Goal: Task Accomplishment & Management: Manage account settings

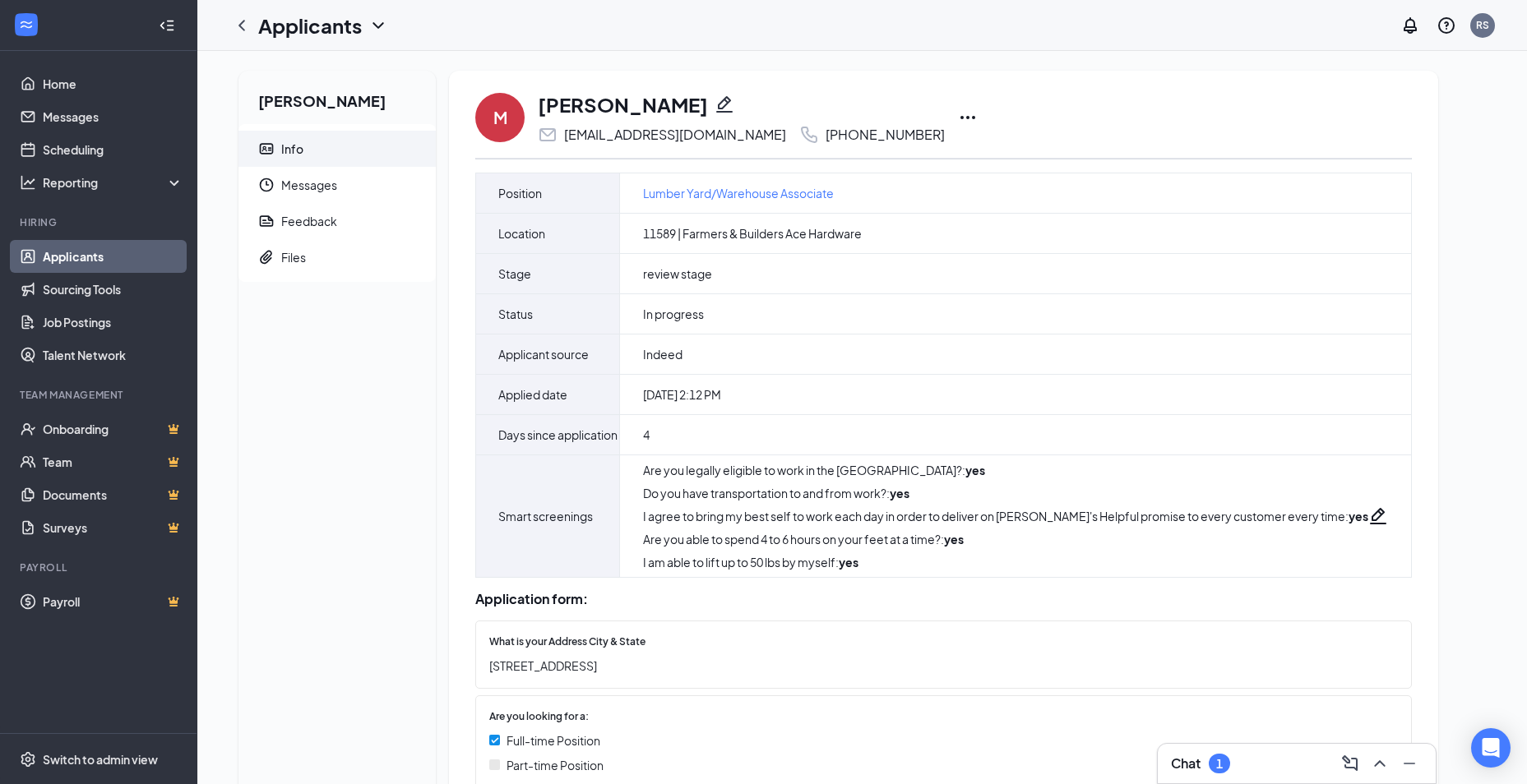
click at [958, 117] on icon "Ellipses" at bounding box center [967, 117] width 20 height 20
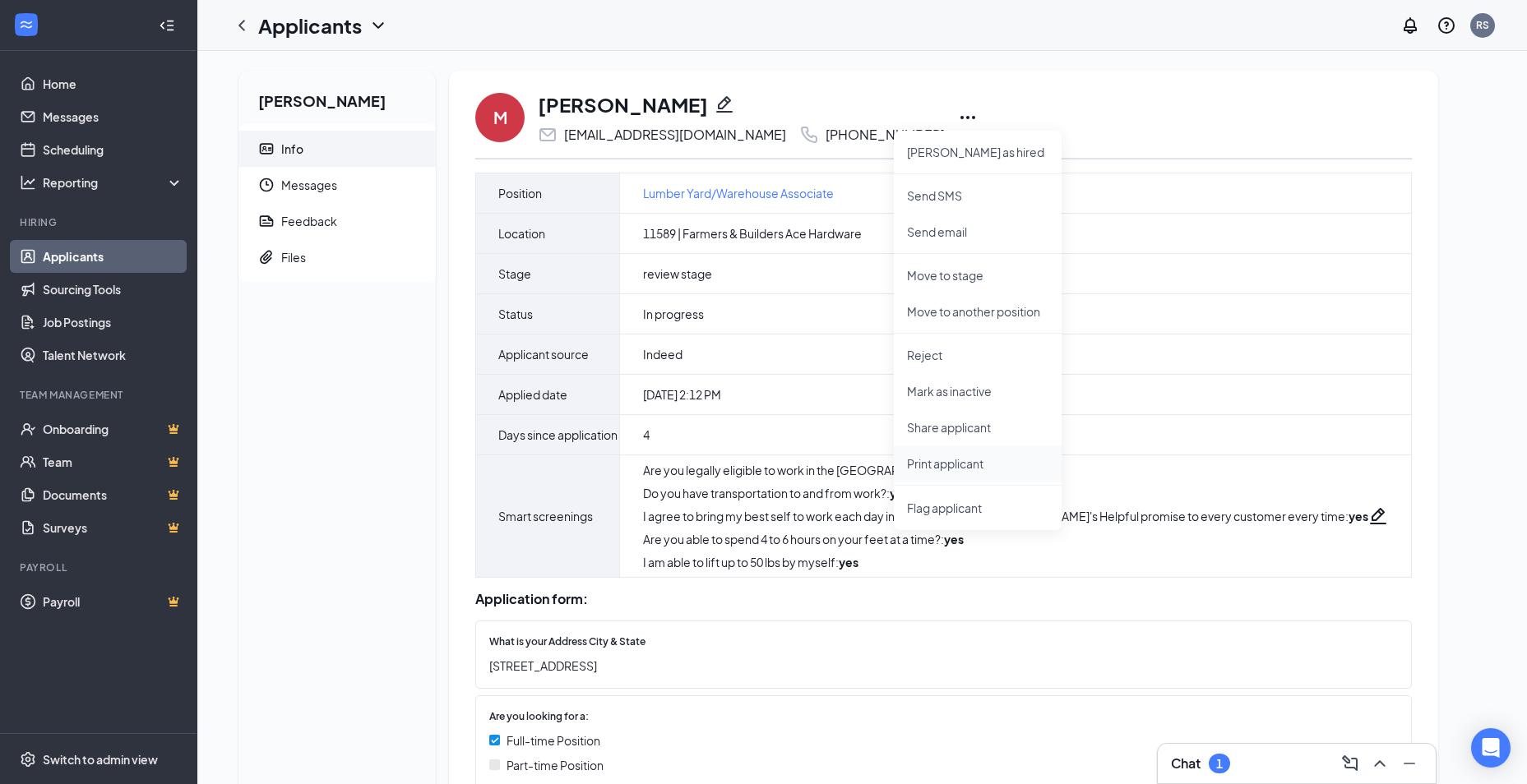
click at [932, 463] on p "Print applicant" at bounding box center [977, 464] width 141 height 17
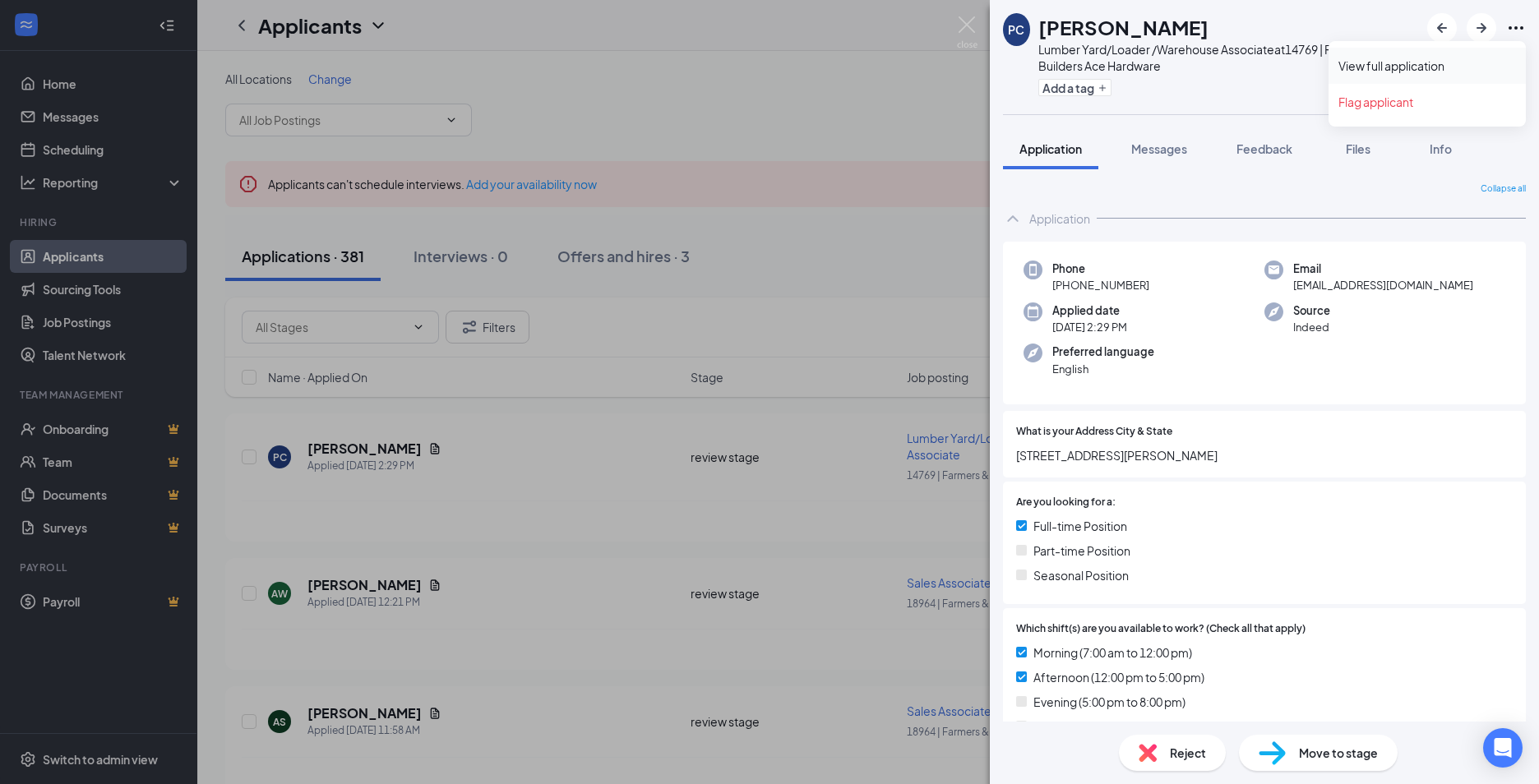
click at [1411, 66] on link "View full application" at bounding box center [1428, 66] width 178 height 17
click at [961, 18] on img at bounding box center [967, 33] width 21 height 32
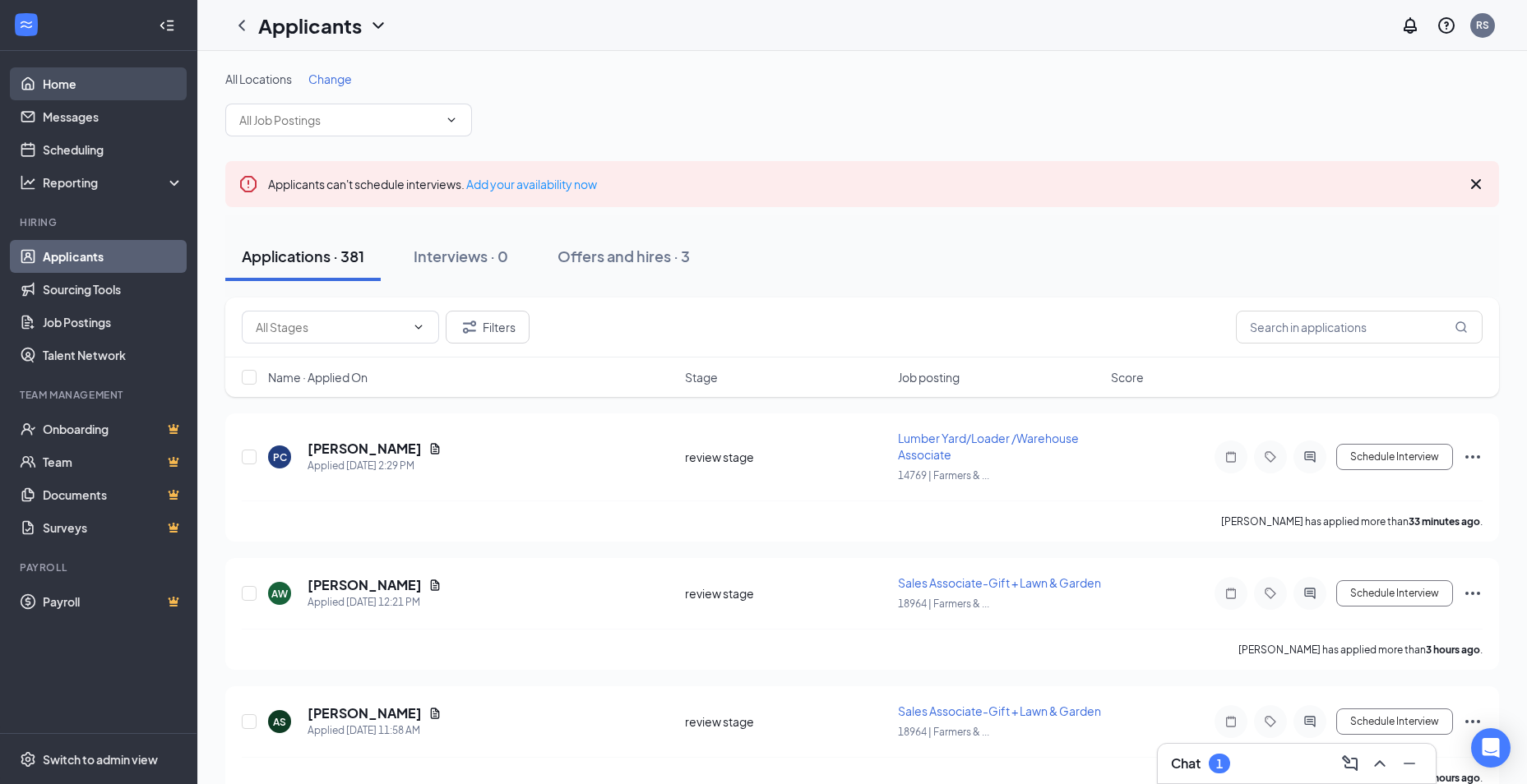
click at [58, 81] on link "Home" at bounding box center [113, 83] width 140 height 33
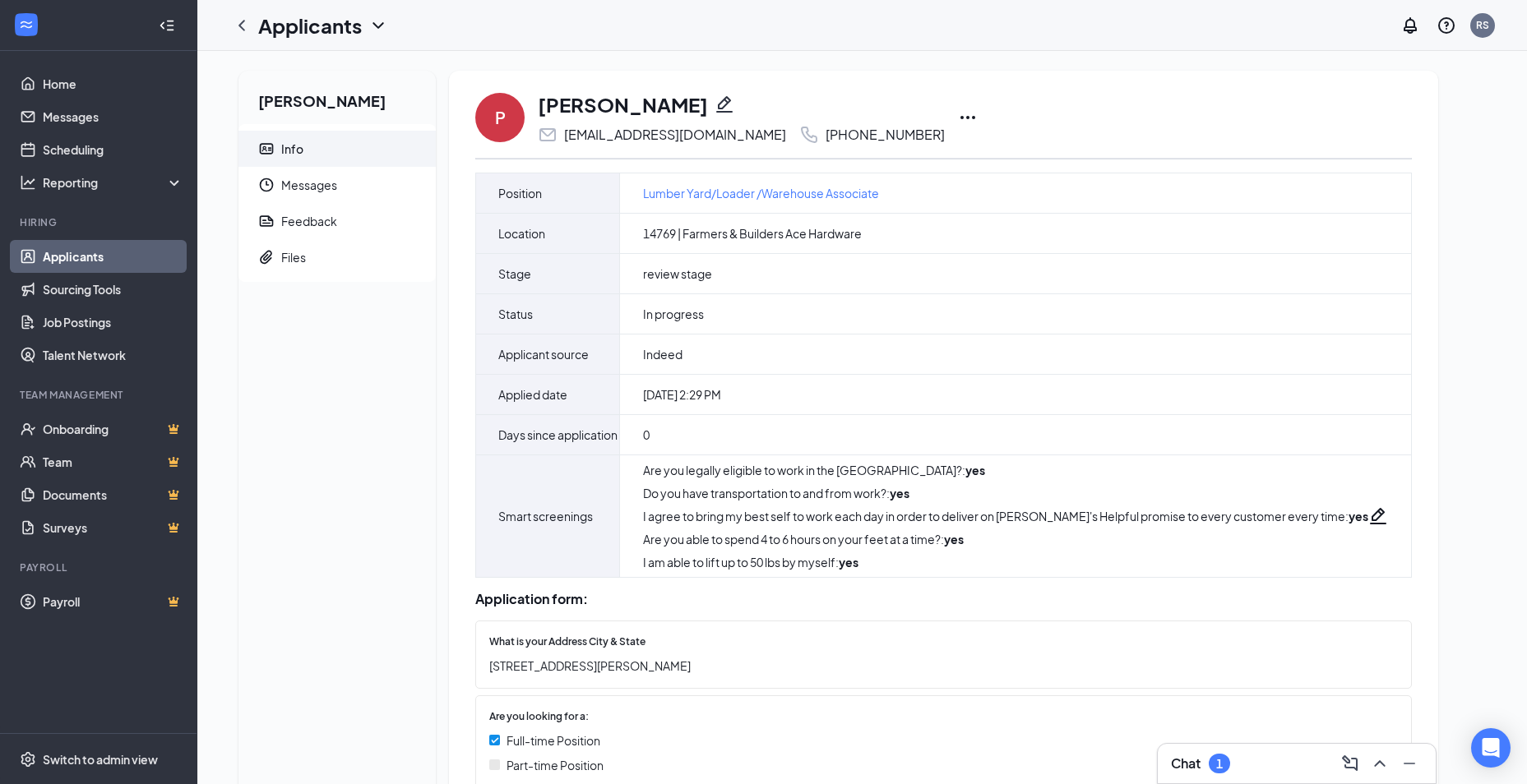
click at [958, 112] on icon "Ellipses" at bounding box center [967, 117] width 20 height 20
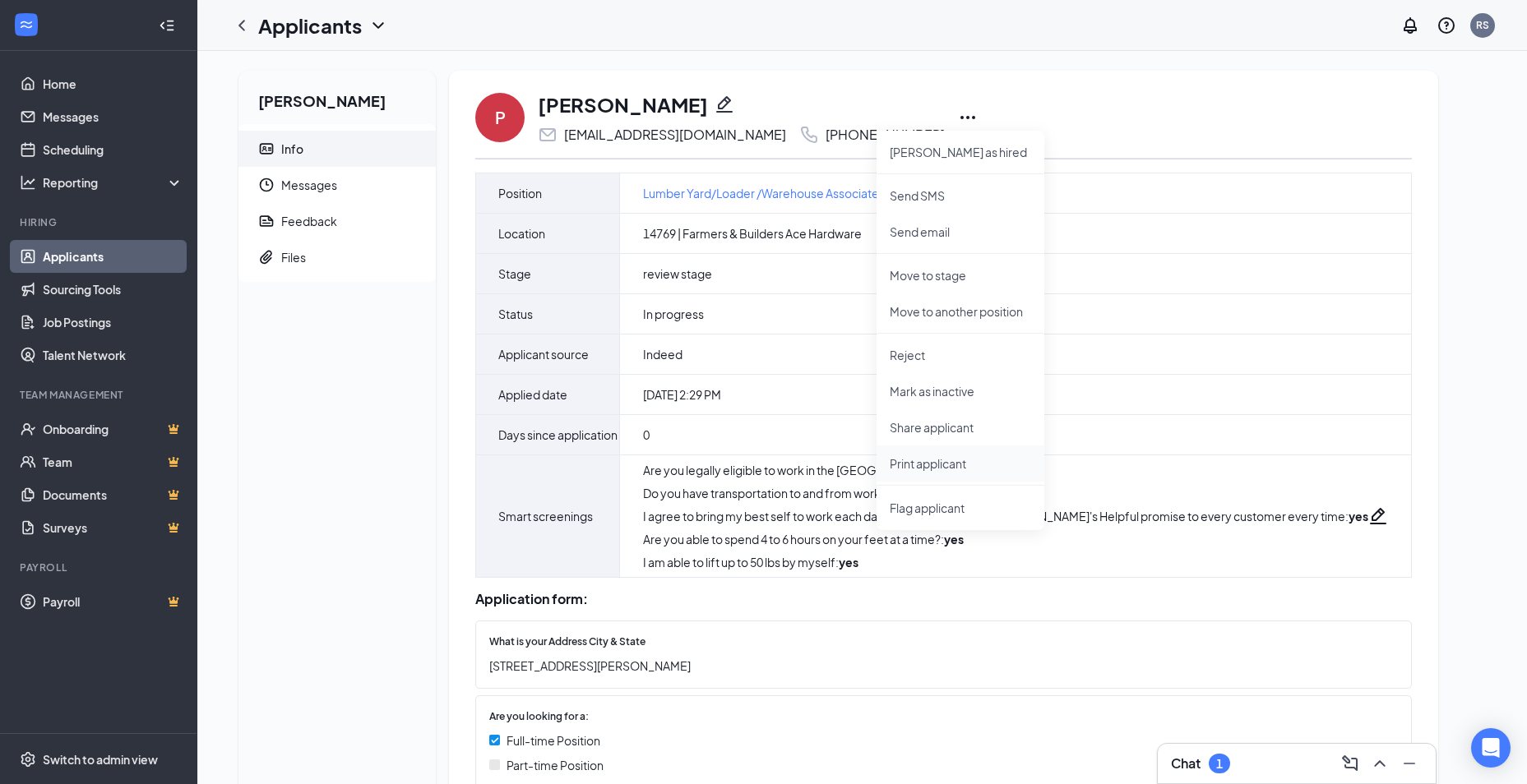
click at [929, 459] on p "Print applicant" at bounding box center [960, 464] width 141 height 17
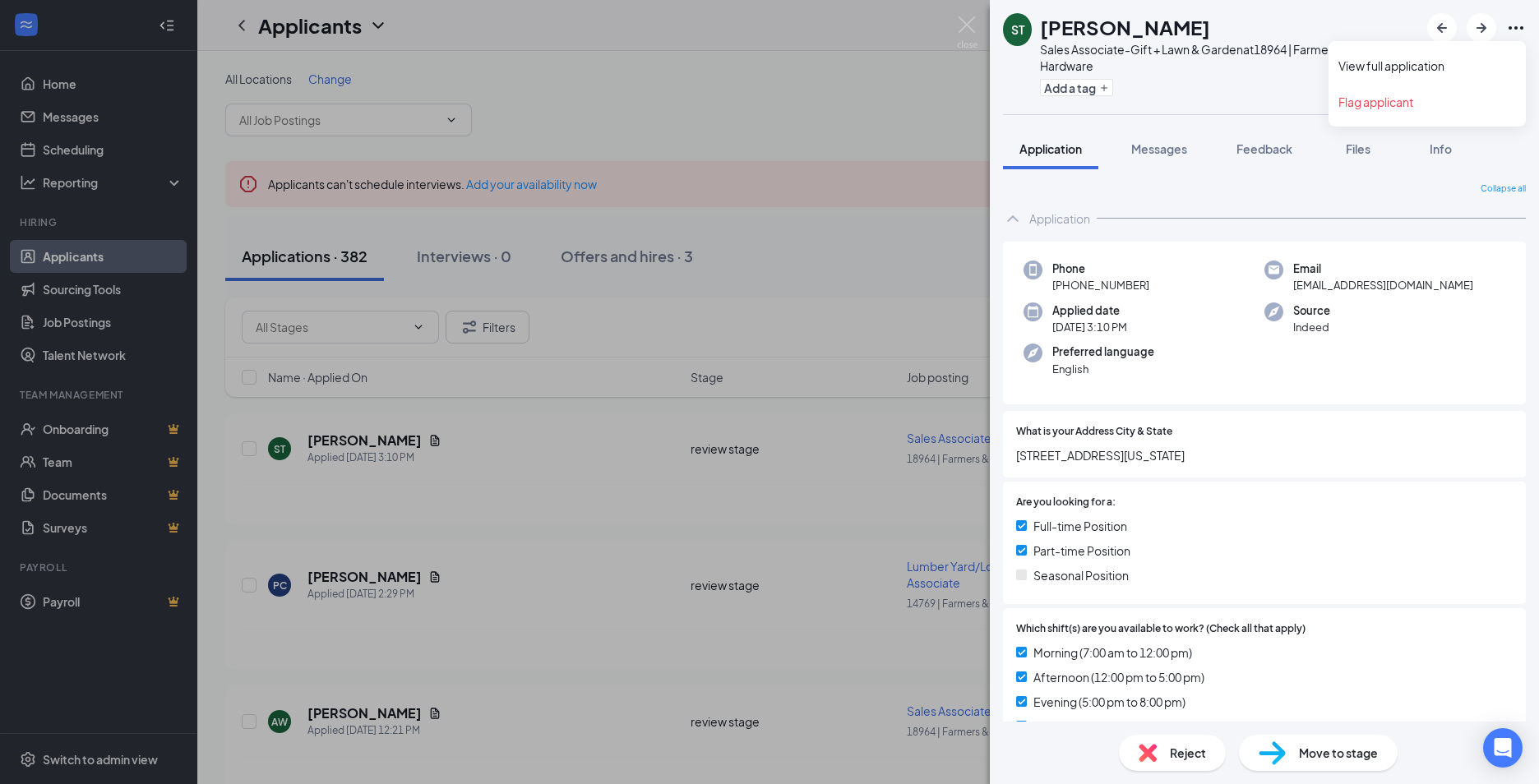
click at [1520, 25] on icon "Ellipses" at bounding box center [1516, 27] width 20 height 20
click at [1426, 71] on link "View full application" at bounding box center [1428, 66] width 178 height 17
click at [1442, 65] on link "View full application" at bounding box center [1428, 66] width 178 height 17
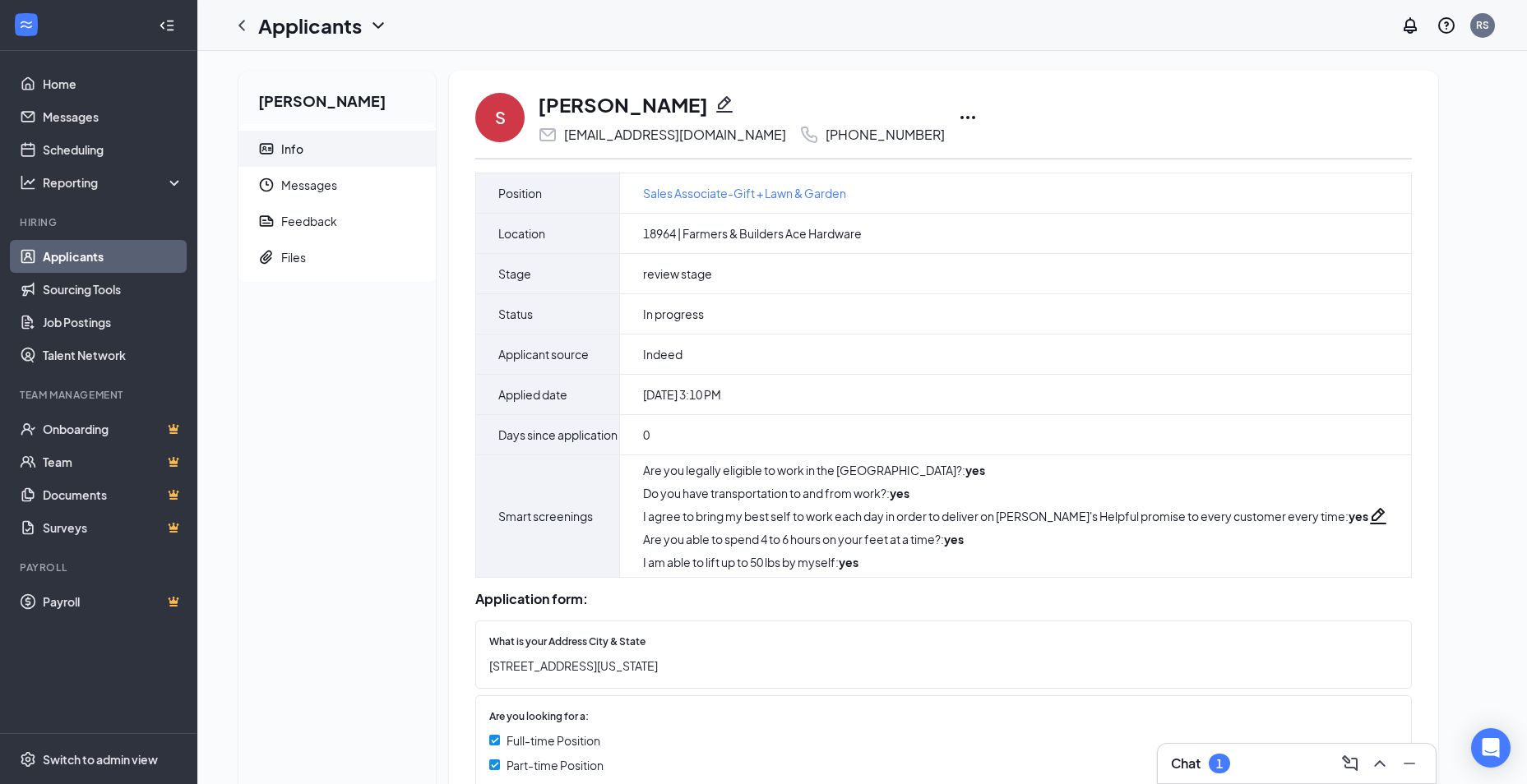
click at [958, 112] on icon "Ellipses" at bounding box center [967, 117] width 20 height 20
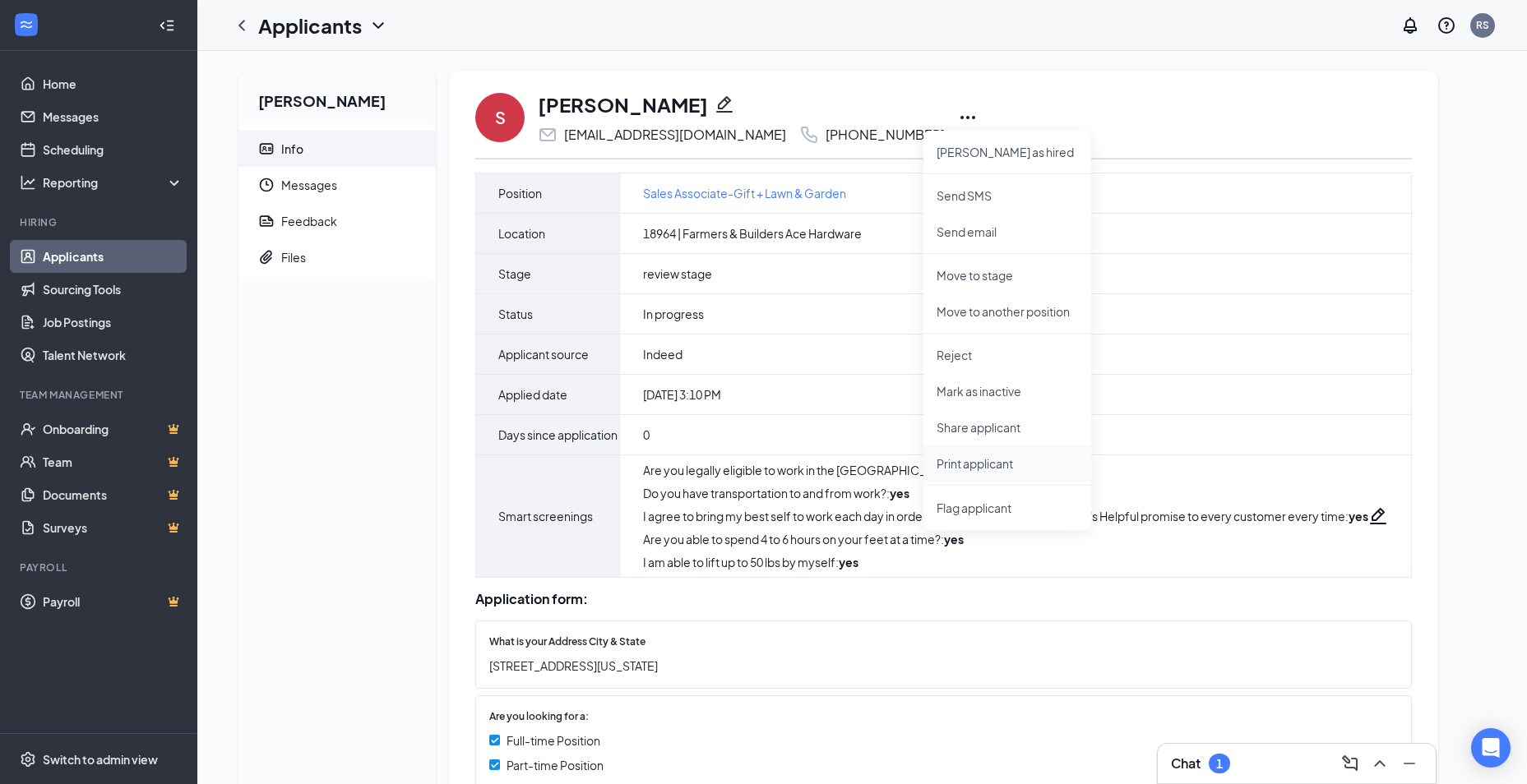
click at [962, 463] on p "Print applicant" at bounding box center [1007, 464] width 141 height 17
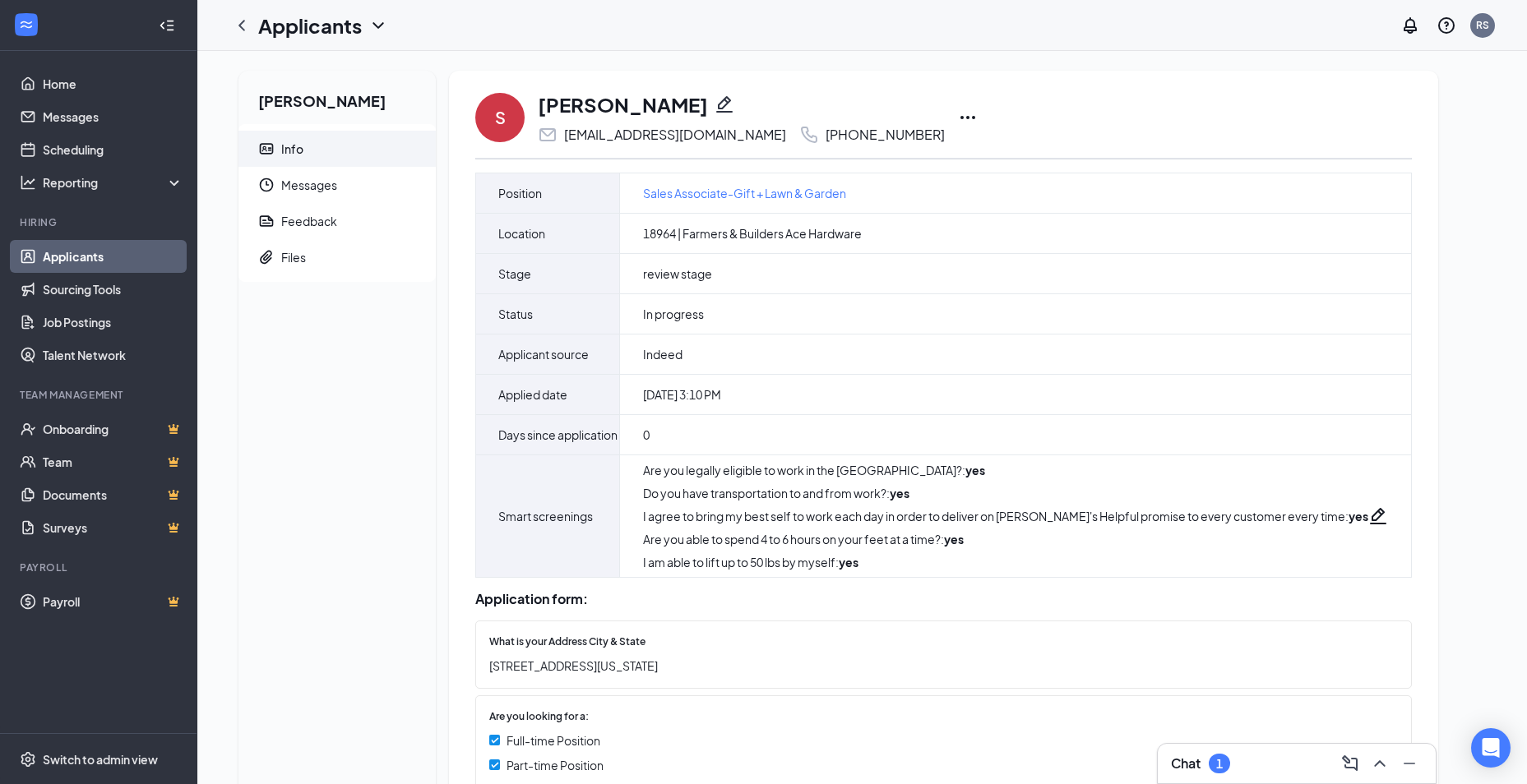
click at [960, 118] on icon "Ellipses" at bounding box center [967, 118] width 15 height 4
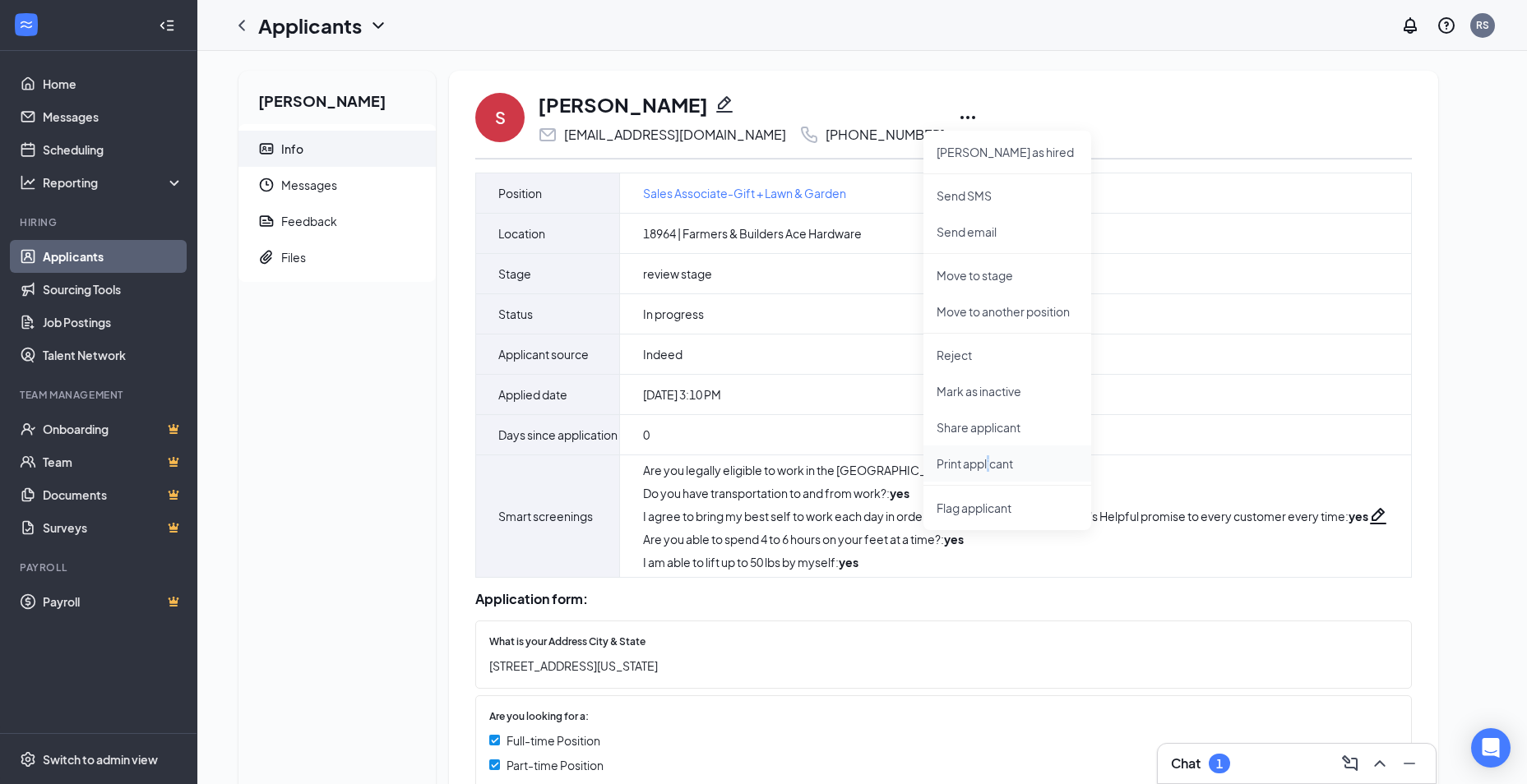
click at [990, 468] on p "Print applicant" at bounding box center [1007, 464] width 141 height 17
